Goal: Task Accomplishment & Management: Use online tool/utility

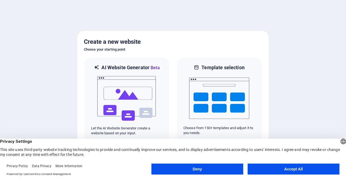
click at [307, 169] on button "Accept All" at bounding box center [294, 169] width 92 height 11
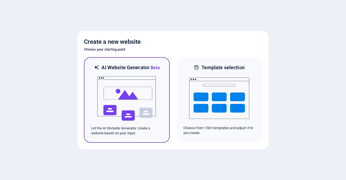
click at [155, 112] on img at bounding box center [127, 98] width 60 height 55
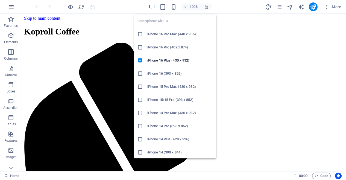
click at [164, 34] on h6 "iPhone 16 Pro Max (440 x 956)" at bounding box center [180, 34] width 66 height 7
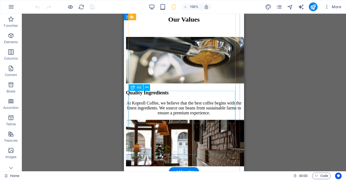
scroll to position [555, 0]
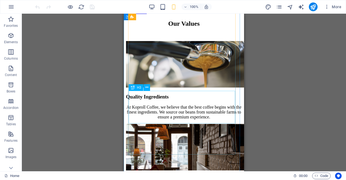
click at [138, 88] on span "H3" at bounding box center [139, 87] width 4 height 3
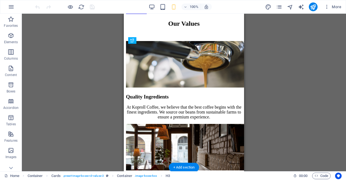
drag, startPoint x: 264, startPoint y: 102, endPoint x: 154, endPoint y: 86, distance: 111.9
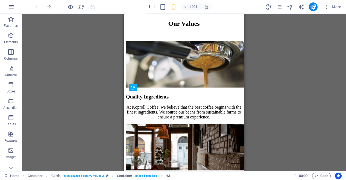
click at [105, 65] on div "Drag here to replace the existing content. Press “Ctrl” if you want to create a…" at bounding box center [184, 93] width 324 height 158
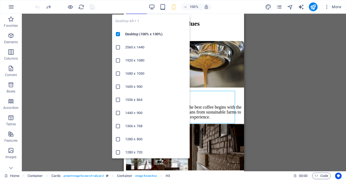
click at [130, 47] on h6 "2560 x 1440" at bounding box center [155, 47] width 61 height 7
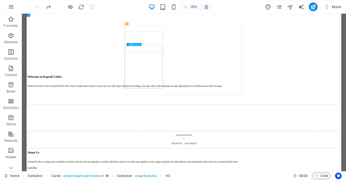
scroll to position [1046, 0]
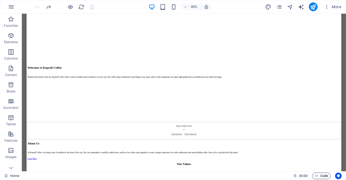
click at [317, 177] on icon "button" at bounding box center [317, 176] width 4 height 4
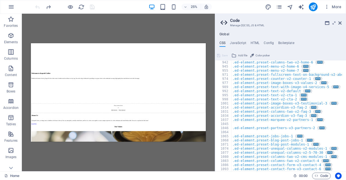
scroll to position [343, 0]
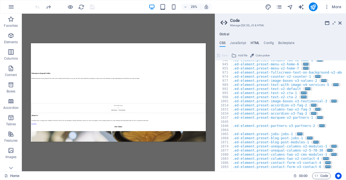
click at [257, 45] on h4 "HTML" at bounding box center [255, 44] width 9 height 6
type textarea "<a href="#main-content" class="wv-link-content button">Skip to main content</a>"
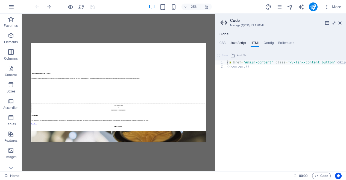
click at [234, 42] on h4 "JavaScript" at bounding box center [238, 44] width 16 height 6
type textarea "/* JS for preset "Menu V2" */"
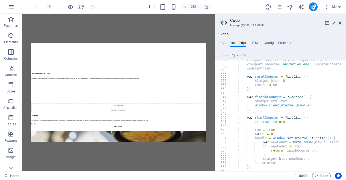
scroll to position [1452, 0]
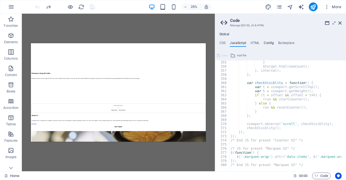
click at [269, 45] on h4 "Config" at bounding box center [269, 44] width 10 height 6
type textarea "$color-background: #FAF0E6;"
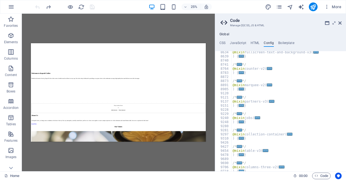
scroll to position [778, 0]
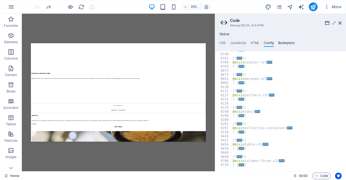
click at [286, 41] on h4 "Boilerplate" at bounding box center [286, 44] width 16 height 6
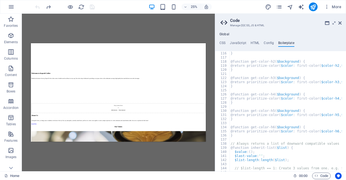
scroll to position [250, 0]
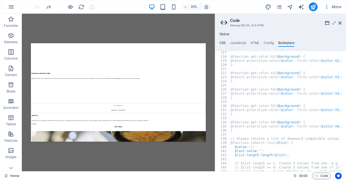
click at [222, 46] on h4 "CSS" at bounding box center [223, 44] width 6 height 6
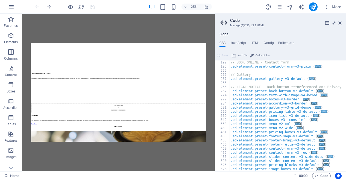
scroll to position [0, 0]
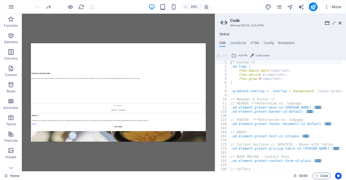
click at [253, 57] on icon at bounding box center [252, 55] width 4 height 7
click at [212, 139] on div "Drag here to replace the existing content. Press “Ctrl” if you want to create a…" at bounding box center [118, 93] width 193 height 158
click at [12, 133] on icon "button" at bounding box center [11, 134] width 7 height 7
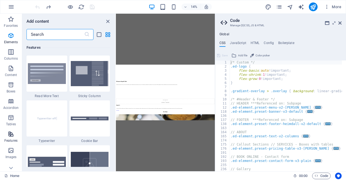
scroll to position [2132, 0]
click at [106, 21] on icon "close panel" at bounding box center [108, 21] width 6 height 6
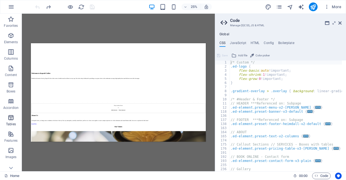
click at [13, 119] on icon "button" at bounding box center [11, 117] width 7 height 7
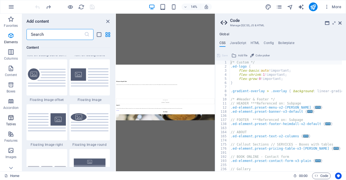
scroll to position [1894, 0]
